Goal: Navigation & Orientation: Find specific page/section

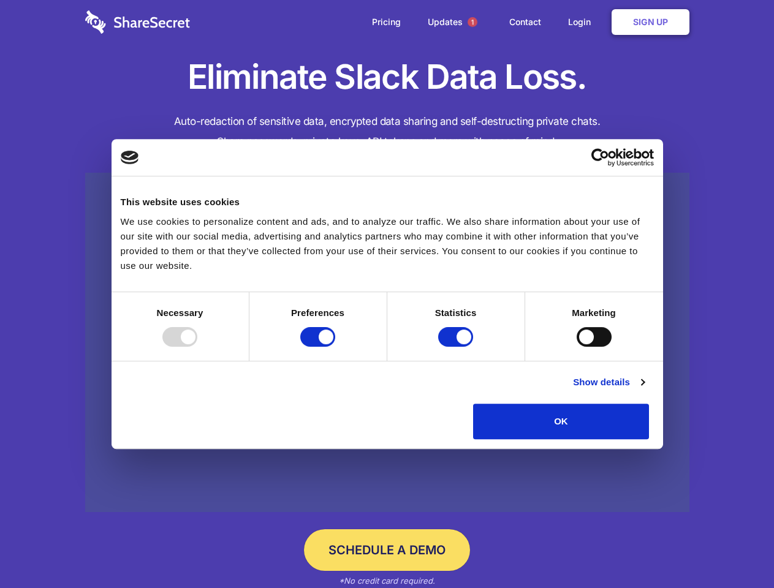
click at [197, 347] on div at bounding box center [179, 337] width 35 height 20
click at [335, 347] on input "Preferences" at bounding box center [317, 337] width 35 height 20
checkbox input "false"
click at [457, 347] on input "Statistics" at bounding box center [455, 337] width 35 height 20
checkbox input "false"
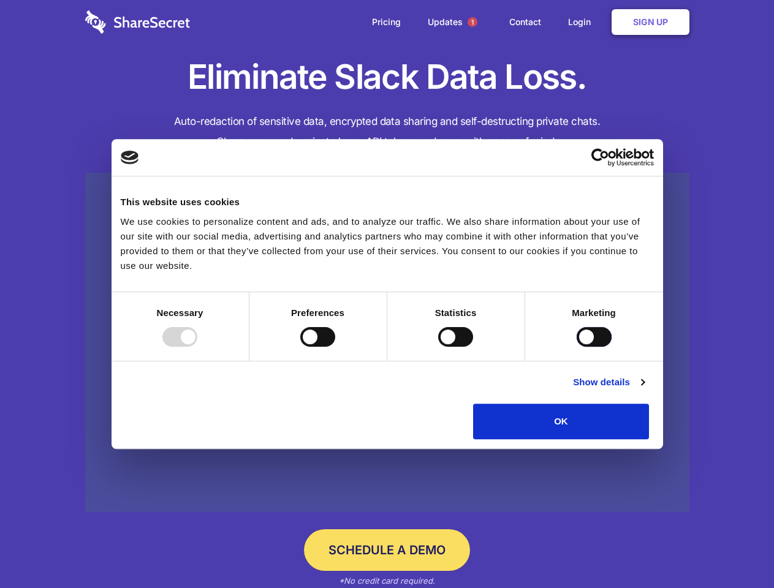
click at [577, 347] on input "Marketing" at bounding box center [594, 337] width 35 height 20
checkbox input "true"
click at [644, 390] on link "Show details" at bounding box center [608, 382] width 71 height 15
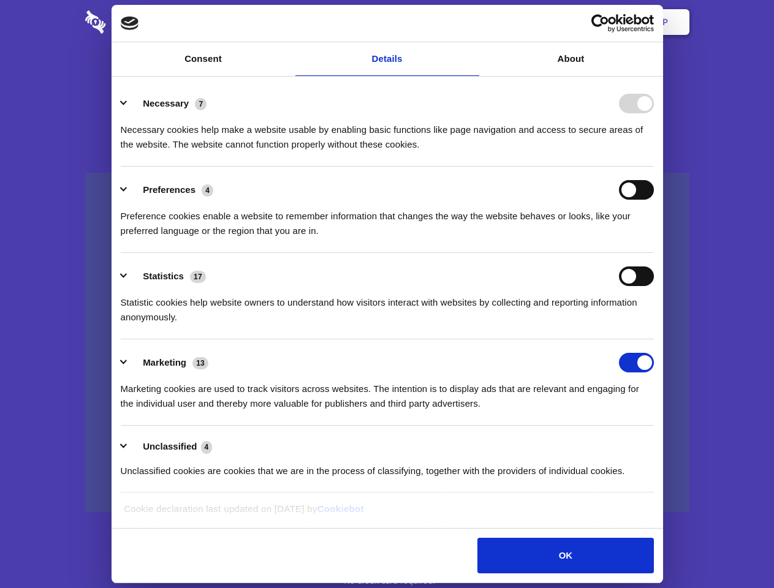
click at [654, 167] on li "Necessary 7 Necessary cookies help make a website usable by enabling basic func…" at bounding box center [387, 123] width 533 height 86
click at [472, 22] on span "1" at bounding box center [473, 22] width 10 height 10
